Goal: Transaction & Acquisition: Purchase product/service

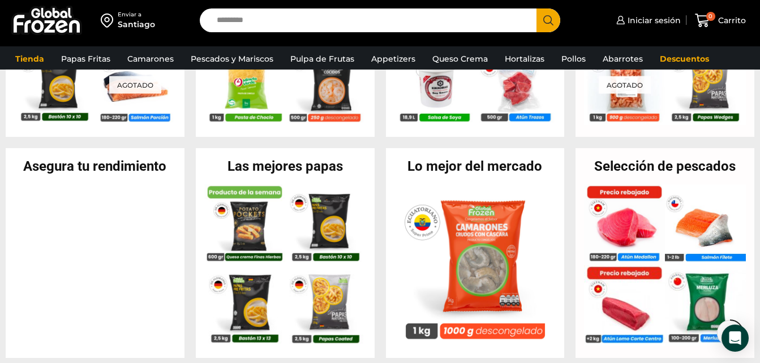
scroll to position [387, 0]
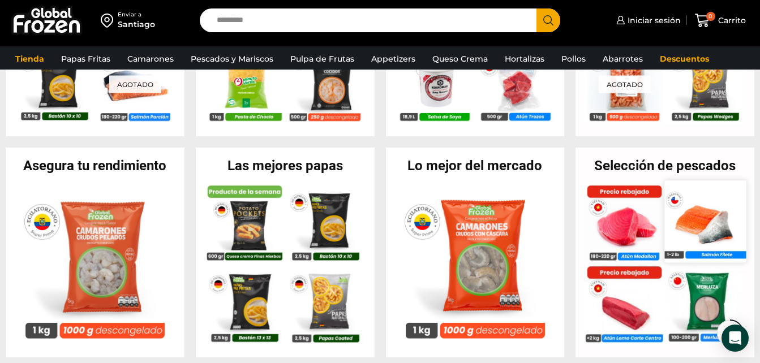
click at [695, 219] on img at bounding box center [705, 220] width 81 height 81
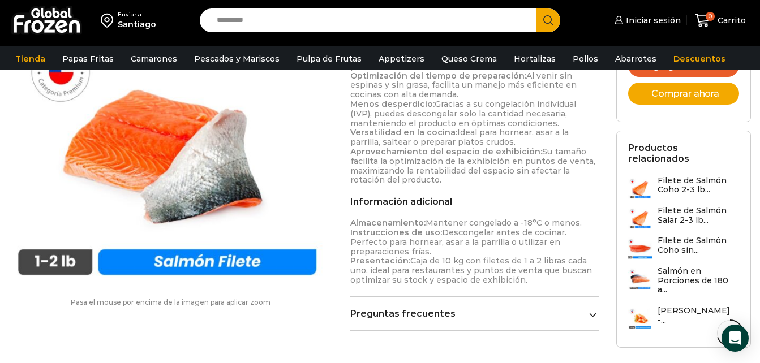
scroll to position [663, 0]
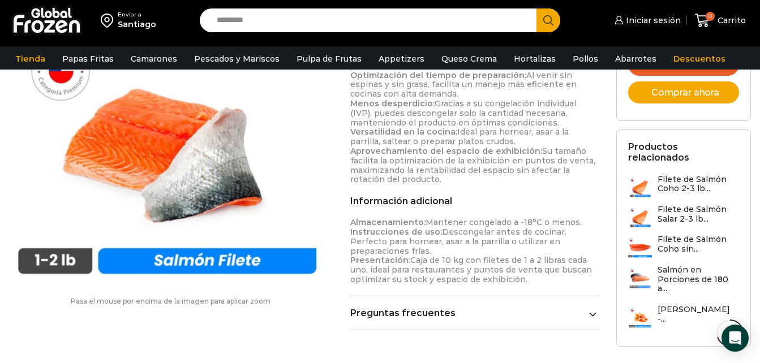
click at [696, 265] on h3 "Salmón en Porciones de 180 a..." at bounding box center [697, 279] width 81 height 28
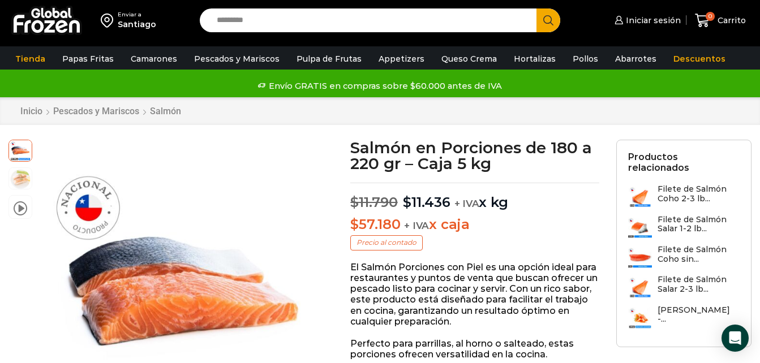
click at [678, 245] on h3 "Filete de Salmón Coho sin..." at bounding box center [698, 254] width 82 height 19
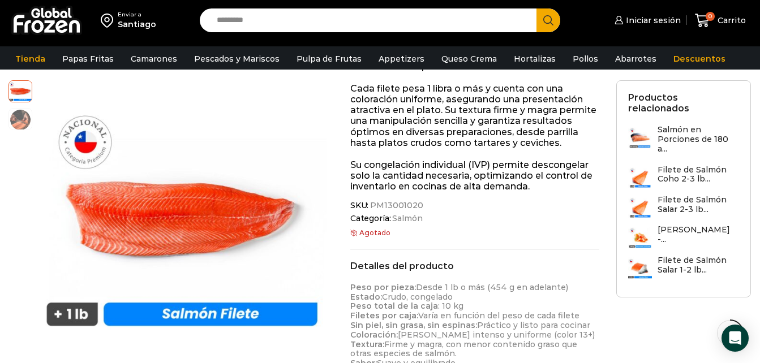
scroll to position [329, 0]
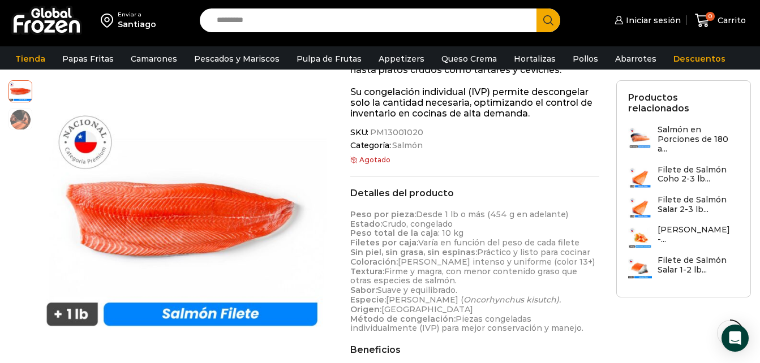
click at [670, 165] on h3 "Filete de Salmón Coho 2-3 lb..." at bounding box center [697, 174] width 81 height 19
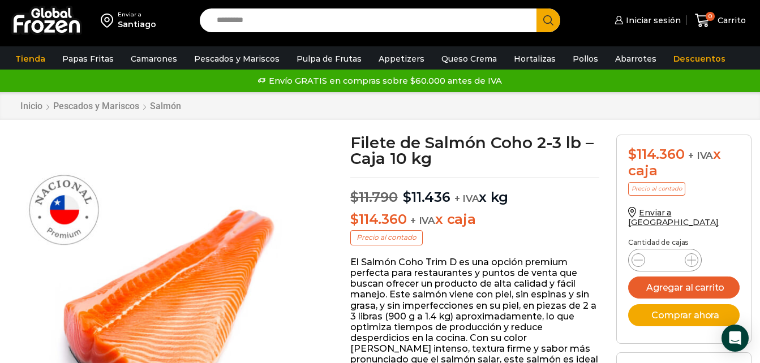
click at [234, 27] on input "Search input" at bounding box center [371, 20] width 320 height 24
type input "*****"
click at [536, 8] on button "Search" at bounding box center [548, 20] width 24 height 24
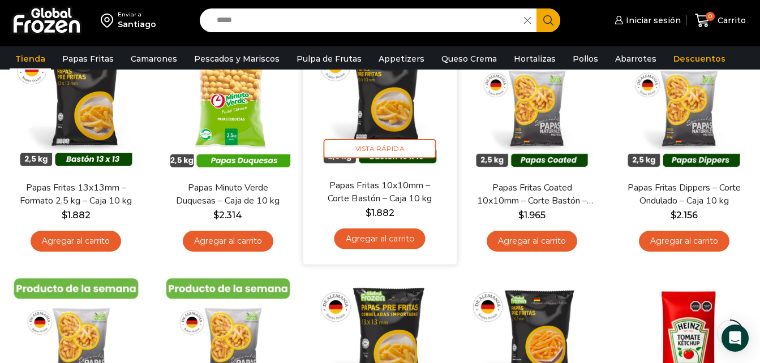
scroll to position [167, 0]
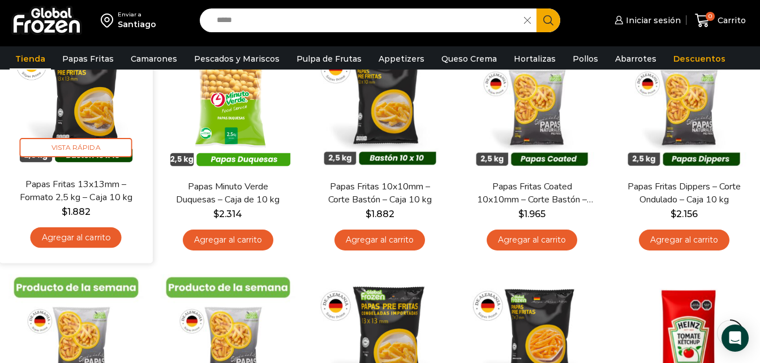
click at [66, 232] on link "Agregar al carrito" at bounding box center [76, 237] width 91 height 21
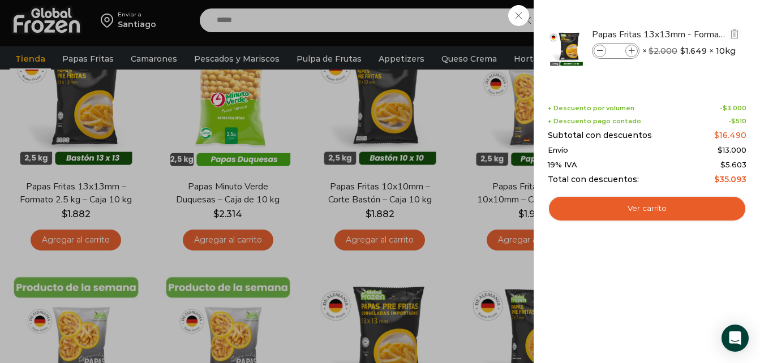
click at [629, 51] on icon at bounding box center [631, 51] width 6 height 6
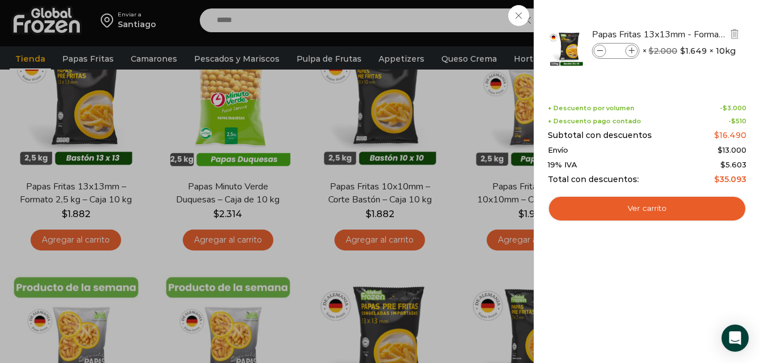
click at [629, 51] on icon at bounding box center [631, 51] width 6 height 6
type input "**"
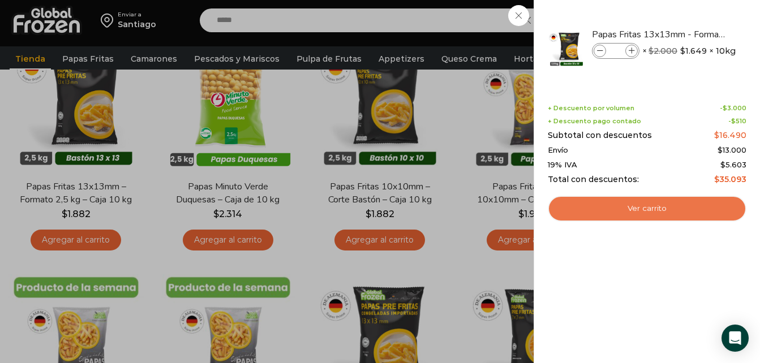
click at [649, 198] on link "Ver carrito" at bounding box center [647, 209] width 199 height 26
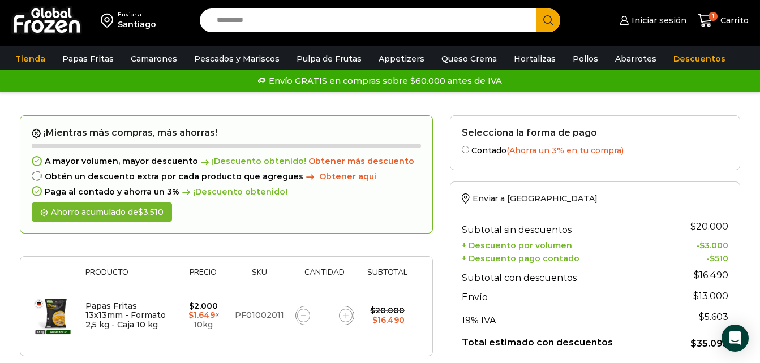
click at [244, 14] on input "Search input" at bounding box center [371, 20] width 320 height 24
type input "*******"
click at [536, 8] on button "Search" at bounding box center [548, 20] width 24 height 24
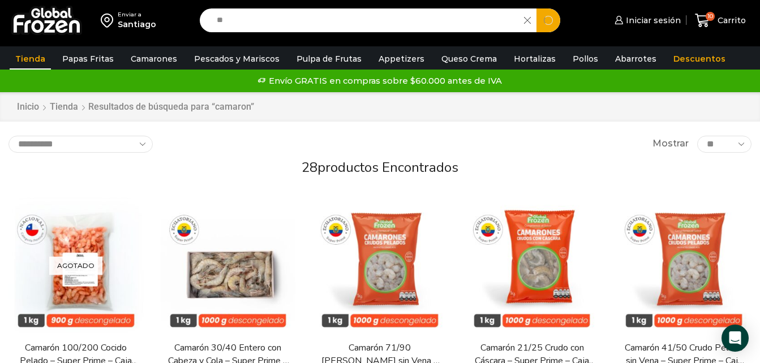
type input "*"
type input "******"
click at [536, 8] on button "Search" at bounding box center [548, 20] width 24 height 24
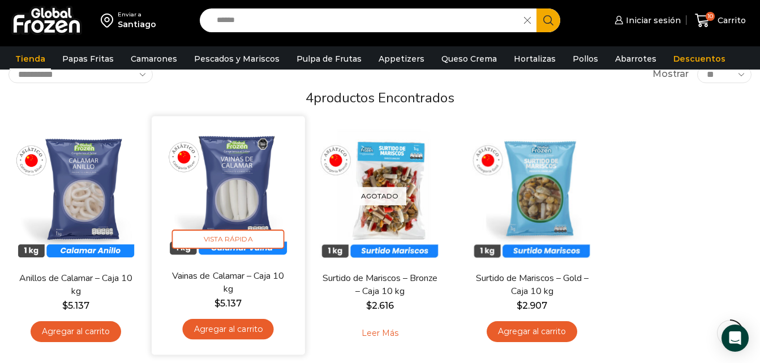
scroll to position [76, 0]
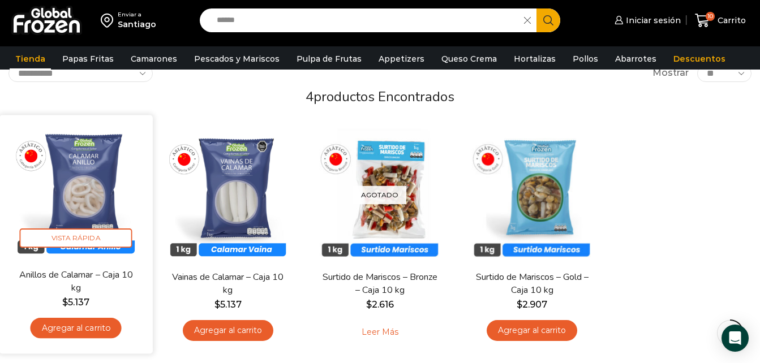
click at [98, 327] on link "Agregar al carrito" at bounding box center [76, 328] width 91 height 21
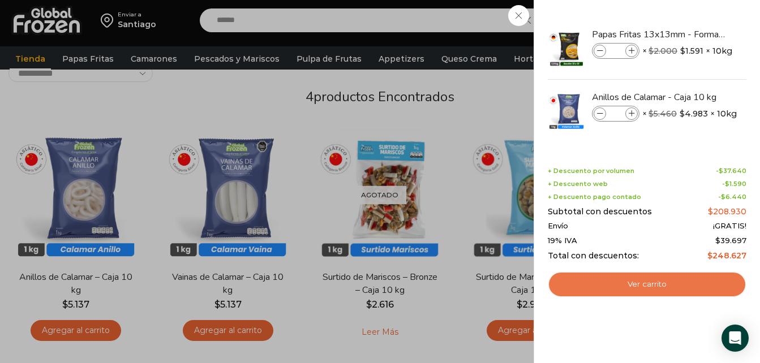
click at [635, 281] on link "Ver carrito" at bounding box center [647, 285] width 199 height 26
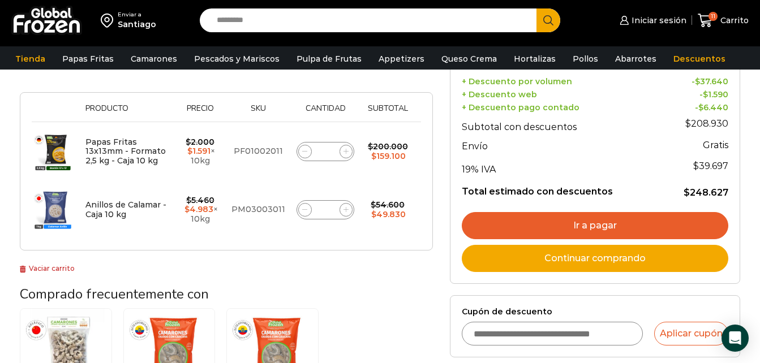
scroll to position [180, 0]
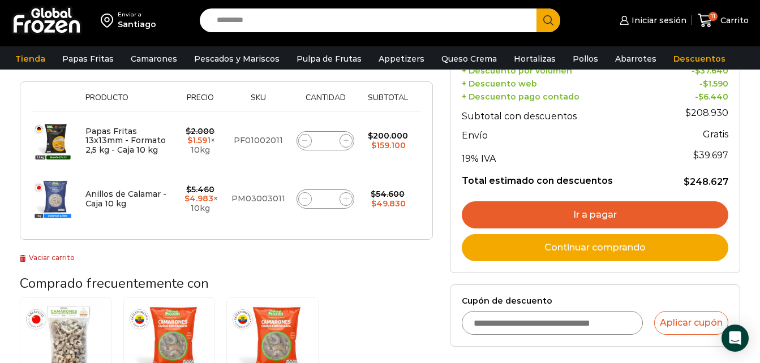
click at [507, 205] on link "Ir a pagar" at bounding box center [595, 214] width 266 height 27
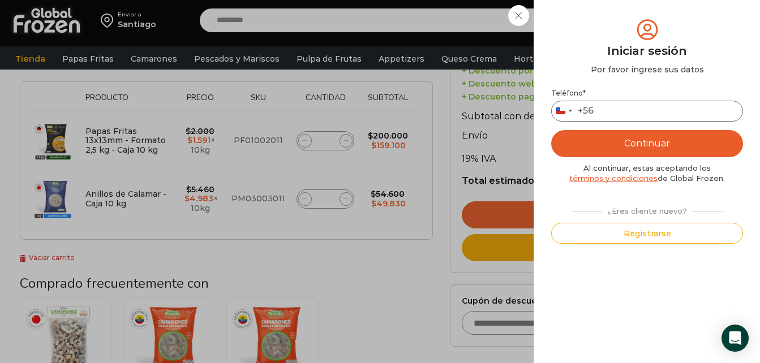
click at [614, 109] on input "Teléfono *" at bounding box center [647, 111] width 192 height 21
type input "*********"
click at [670, 147] on button "Continuar" at bounding box center [647, 143] width 192 height 27
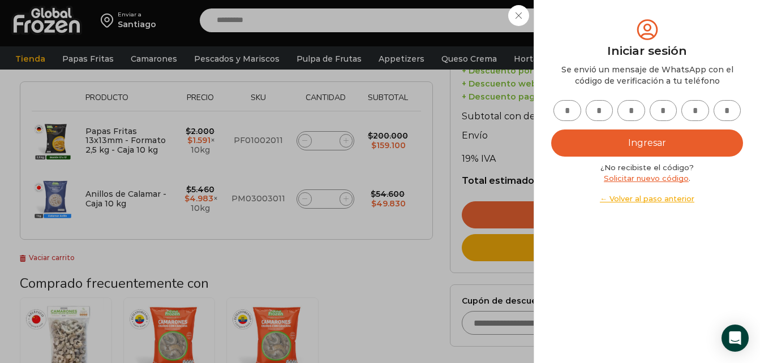
click at [565, 105] on input "text" at bounding box center [567, 110] width 28 height 21
type input "*"
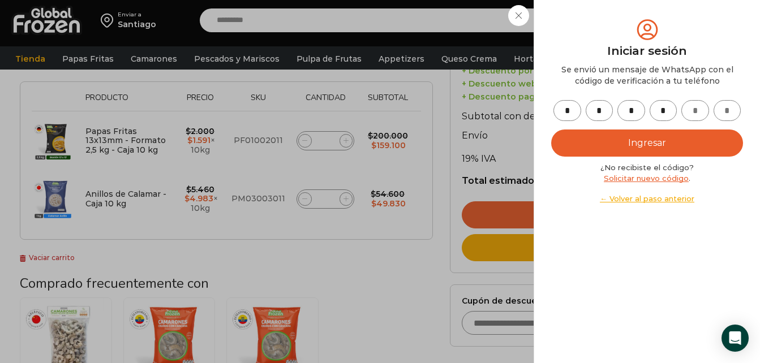
type input "*"
click at [606, 143] on button "Ingresar" at bounding box center [647, 143] width 192 height 27
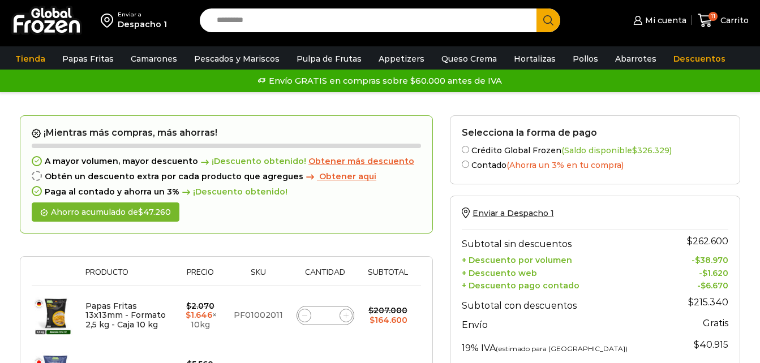
click at [470, 147] on label "Crédito Global Frozen (Saldo disponible $ 326.329 )" at bounding box center [595, 150] width 266 height 12
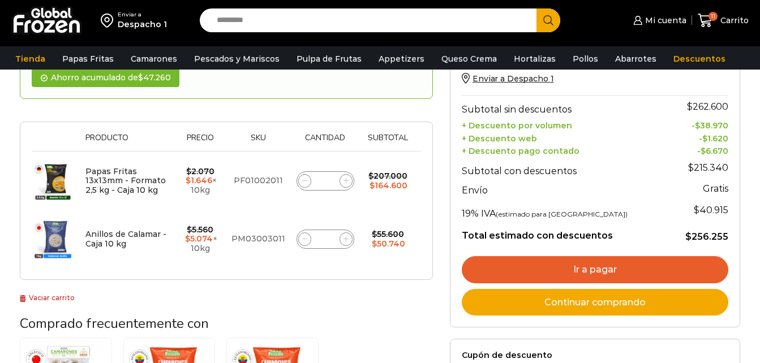
scroll to position [141, 0]
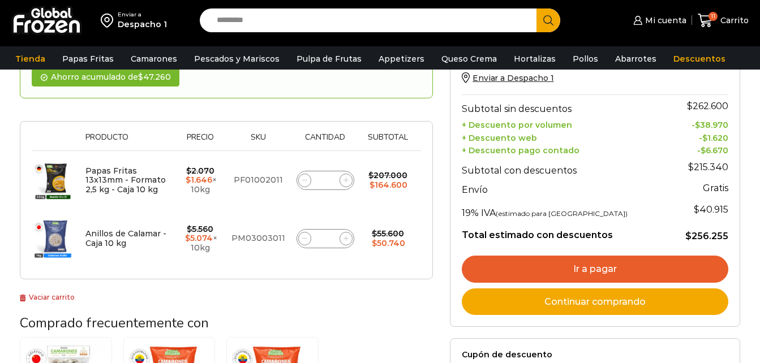
click at [584, 270] on link "Ir a pagar" at bounding box center [595, 269] width 266 height 27
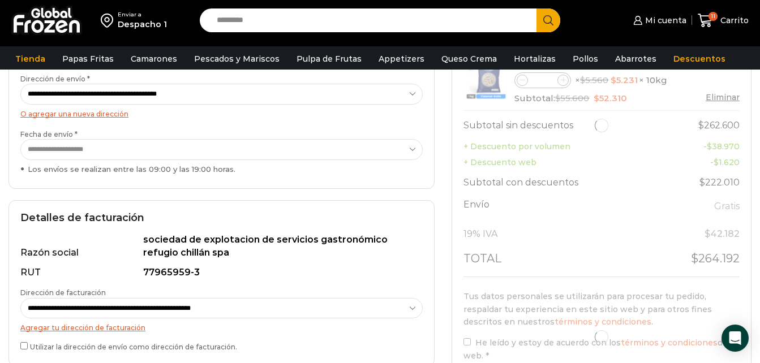
scroll to position [217, 0]
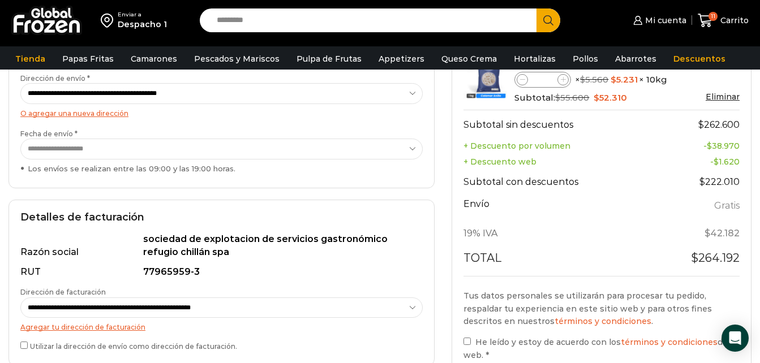
click at [191, 309] on select "**********" at bounding box center [221, 308] width 402 height 21
select select "*"
click at [20, 298] on select "**********" at bounding box center [221, 308] width 402 height 21
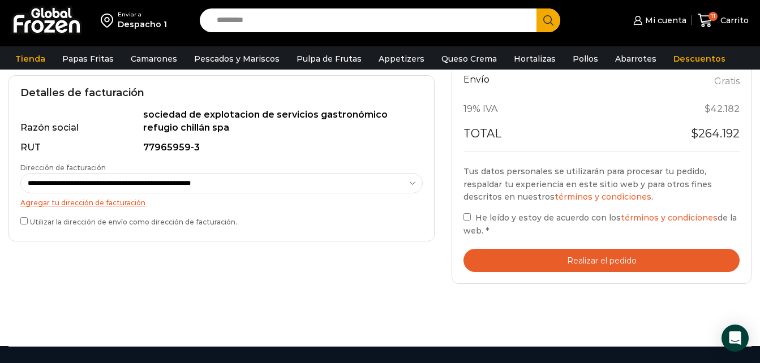
scroll to position [343, 0]
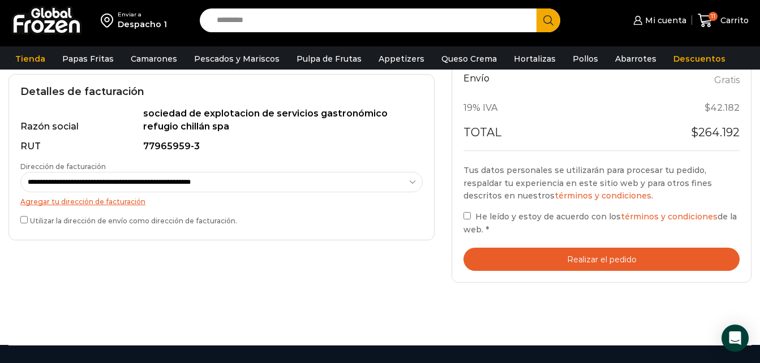
click at [473, 216] on label "He leído y estoy de acuerdo con los términos y condiciones de la web. *" at bounding box center [601, 223] width 276 height 26
click at [591, 255] on button "Realizar el pedido" at bounding box center [601, 259] width 276 height 23
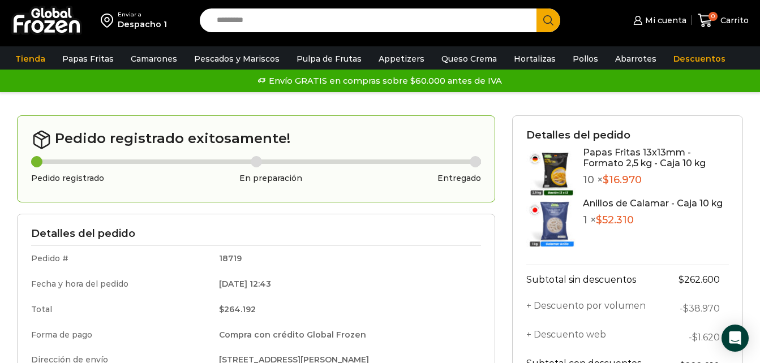
scroll to position [301, 0]
